Goal: Navigation & Orientation: Find specific page/section

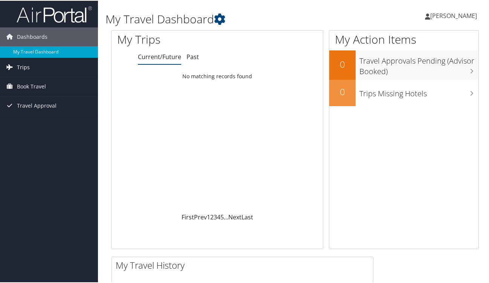
click at [23, 62] on span "Trips" at bounding box center [23, 66] width 13 height 19
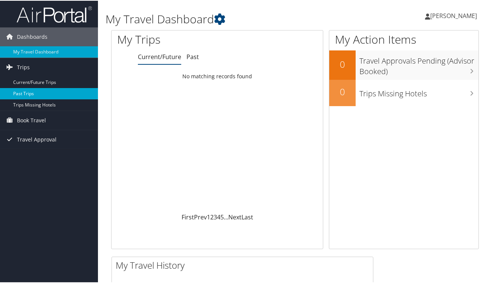
click at [25, 92] on link "Past Trips" at bounding box center [49, 92] width 98 height 11
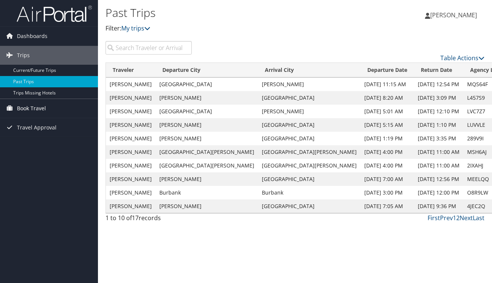
click at [26, 108] on span "Book Travel" at bounding box center [31, 108] width 29 height 19
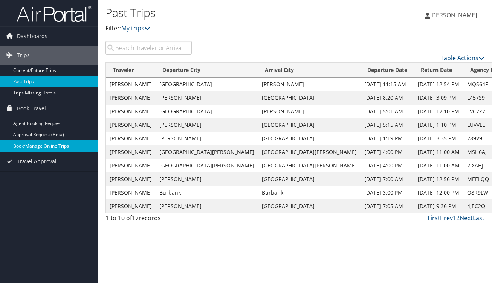
click at [30, 145] on link "Book/Manage Online Trips" at bounding box center [49, 145] width 98 height 11
